Goal: Transaction & Acquisition: Purchase product/service

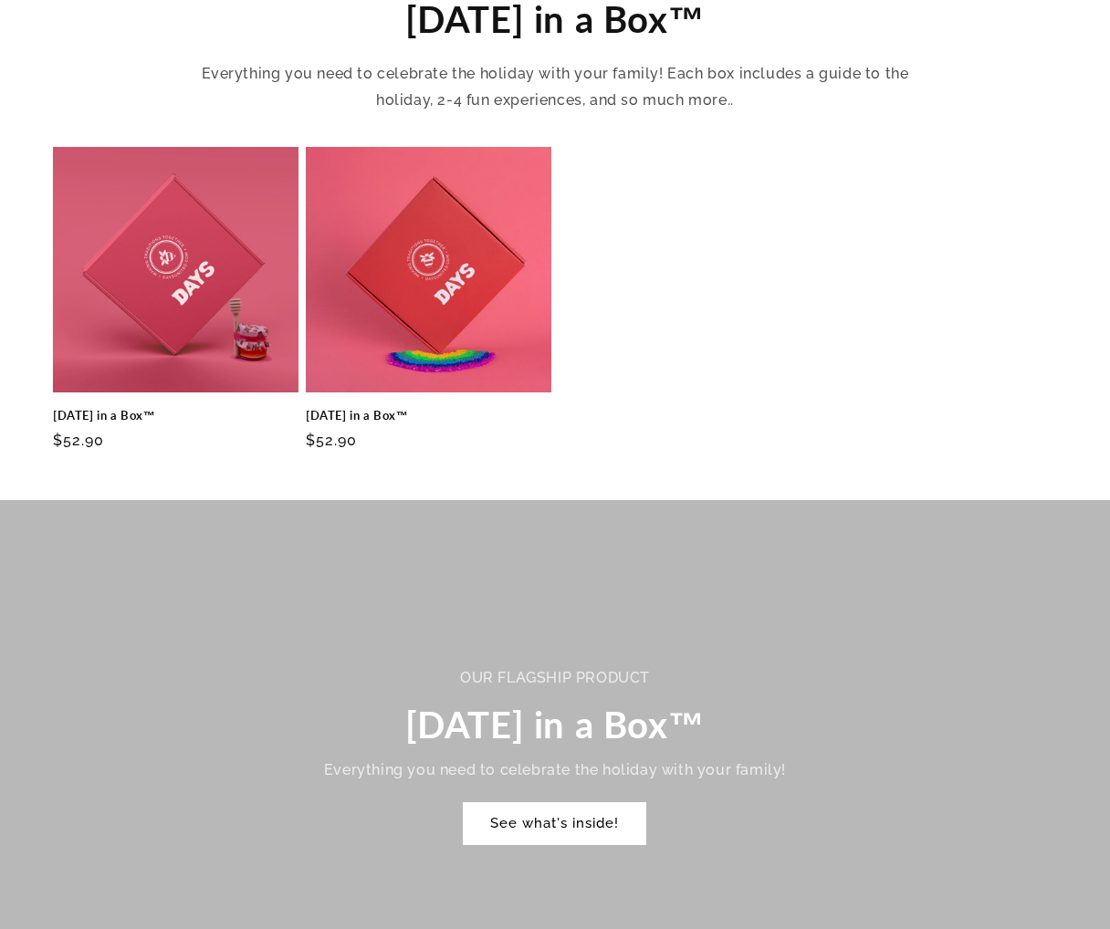
scroll to position [726, 0]
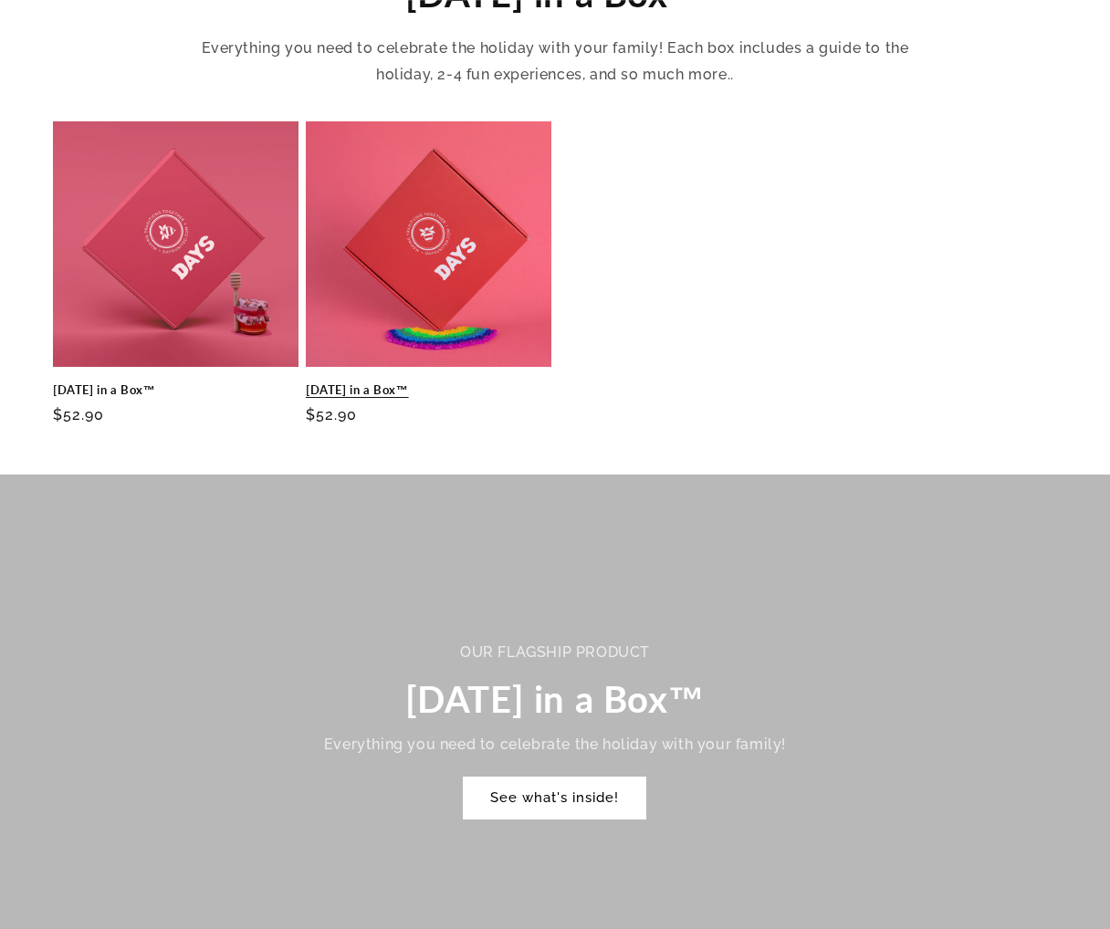
click at [366, 382] on link "[DATE] in a Box™" at bounding box center [429, 390] width 246 height 16
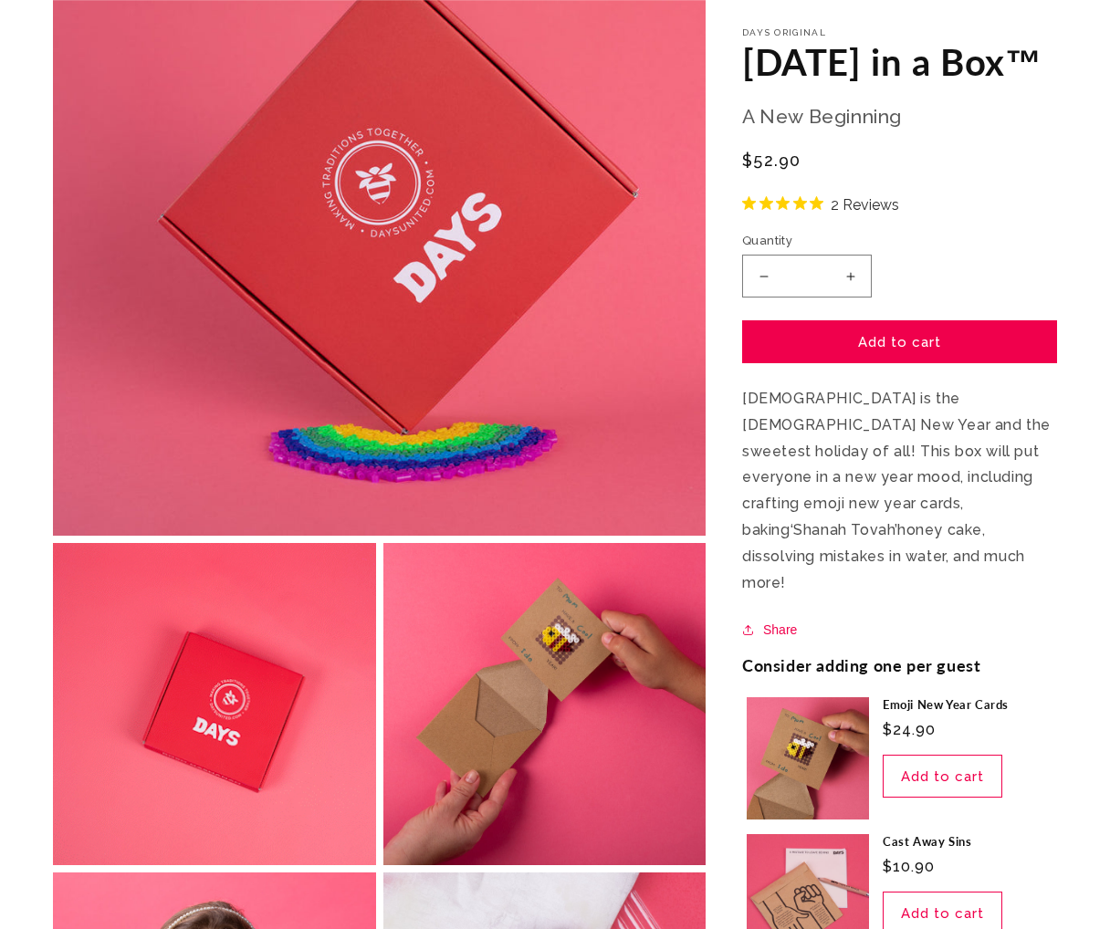
scroll to position [307, 0]
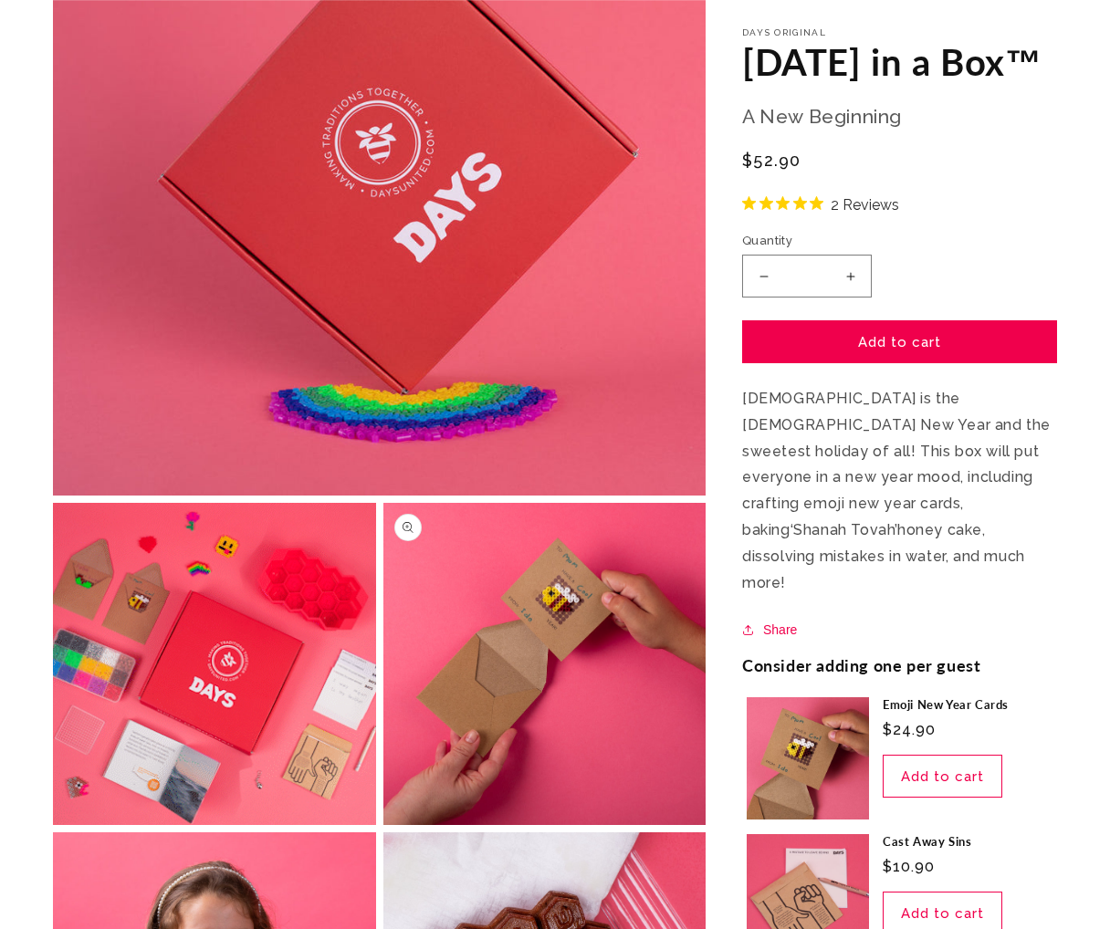
click at [383, 825] on button "Open media 3 in modal" at bounding box center [383, 825] width 0 height 0
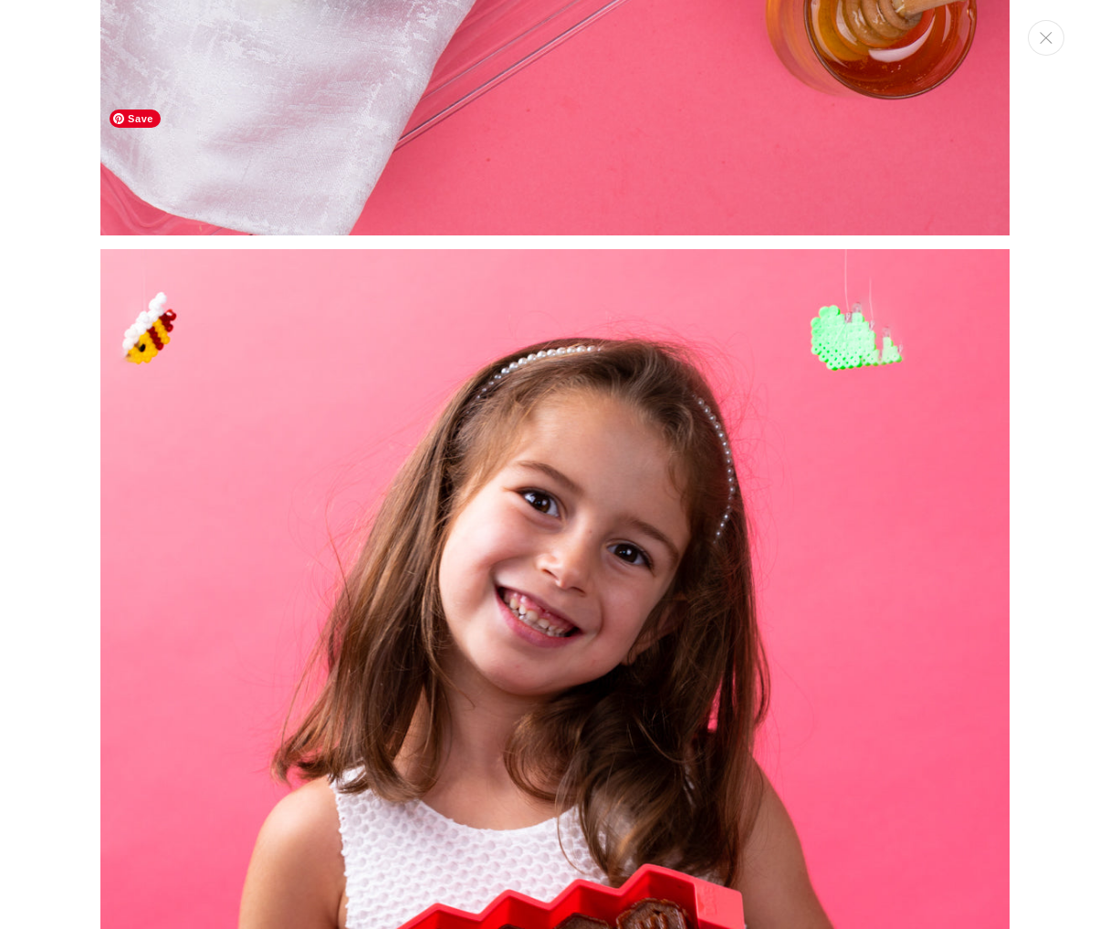
scroll to position [3212, 0]
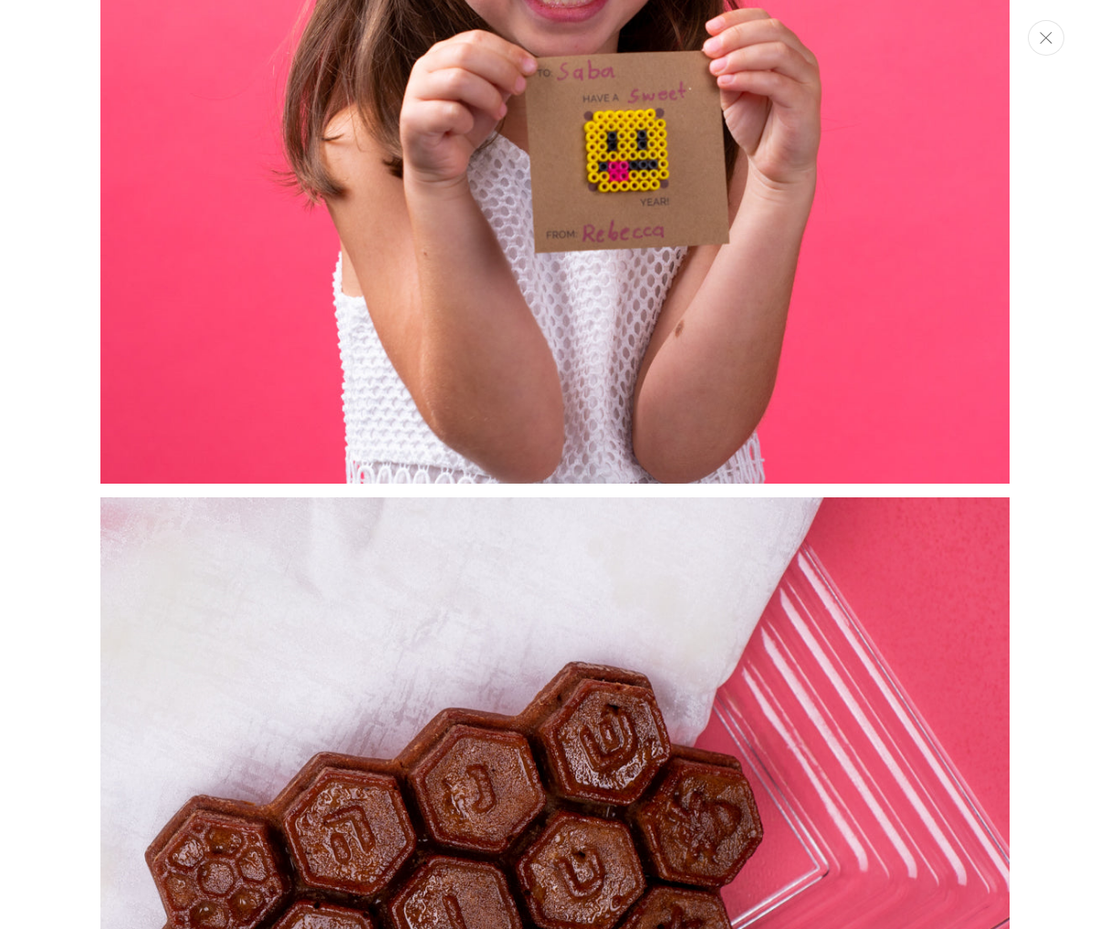
click at [1036, 46] on button "Close" at bounding box center [1046, 38] width 37 height 36
